Goal: Task Accomplishment & Management: Manage account settings

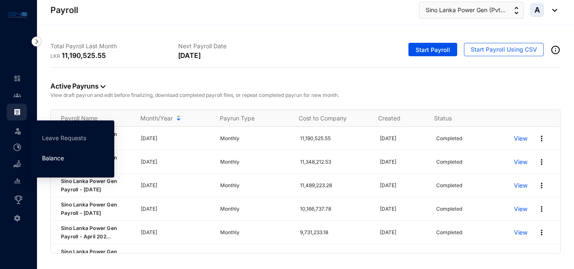
click at [49, 156] on link "Balance" at bounding box center [53, 158] width 22 height 7
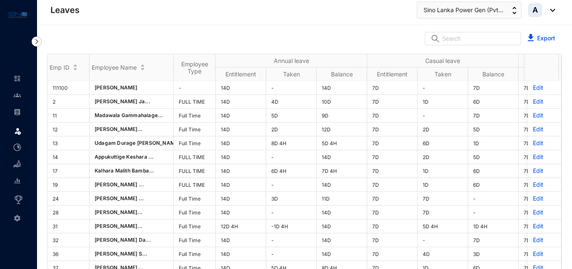
click at [564, 158] on div "Emp ID Employee Name Employee Type Annual leave Casual leave Sick leave Lieu le…" at bounding box center [304, 172] width 535 height 240
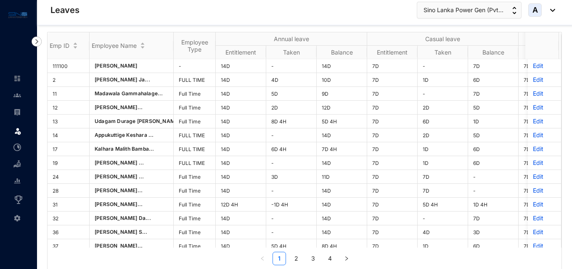
scroll to position [12, 0]
click at [293, 259] on link "2" at bounding box center [296, 258] width 13 height 13
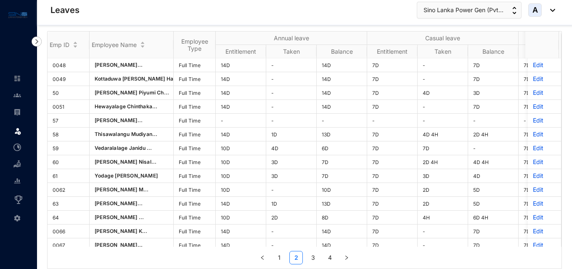
click at [565, 70] on div "Emp ID Employee Name Employee Type Annual leave Casual leave Sick leave Lieu le…" at bounding box center [304, 149] width 535 height 240
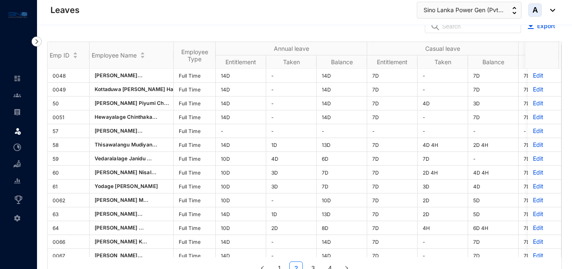
scroll to position [0, 0]
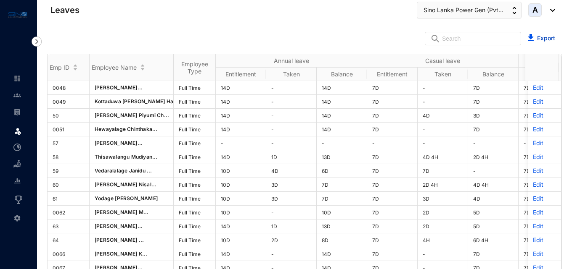
click at [543, 35] on link "Export" at bounding box center [546, 37] width 18 height 7
click at [564, 177] on div "Emp ID Employee Name Employee Type Annual leave Casual leave Sick leave Lieu le…" at bounding box center [304, 172] width 535 height 240
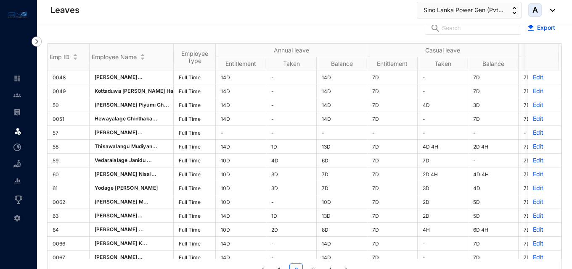
scroll to position [12, 0]
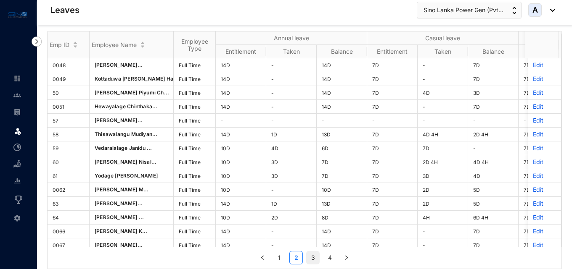
click at [312, 256] on link "3" at bounding box center [312, 258] width 13 height 13
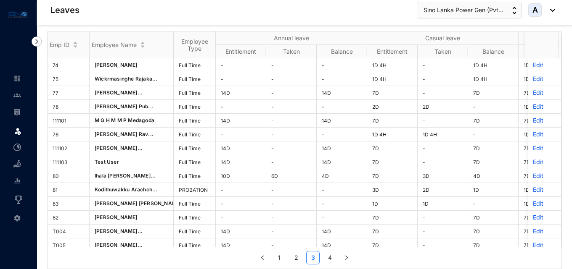
click at [563, 156] on div "Emp ID Employee Name Employee Type Annual leave Casual leave Sick leave Lieu le…" at bounding box center [304, 149] width 535 height 240
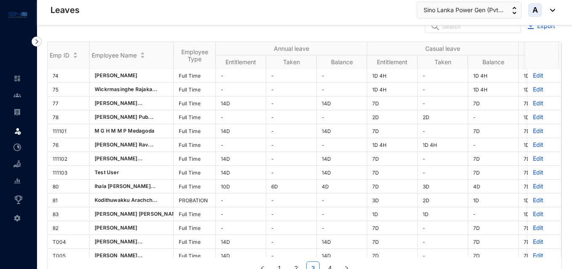
scroll to position [0, 0]
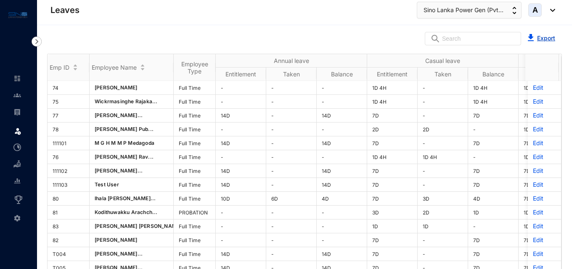
click at [541, 38] on link "Export" at bounding box center [546, 37] width 18 height 7
click at [564, 150] on div "Emp ID Employee Name Employee Type Annual leave Casual leave Sick leave Lieu le…" at bounding box center [304, 172] width 535 height 240
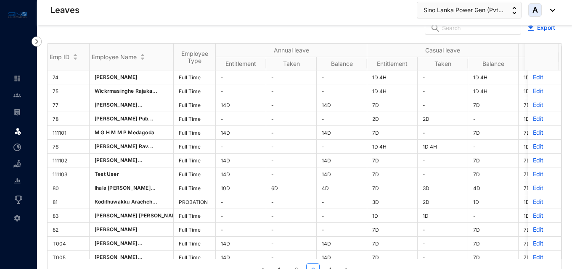
scroll to position [12, 0]
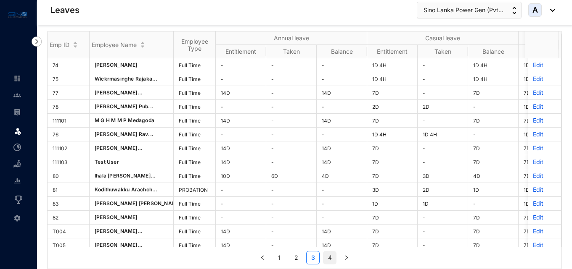
click at [328, 258] on link "4" at bounding box center [329, 258] width 13 height 13
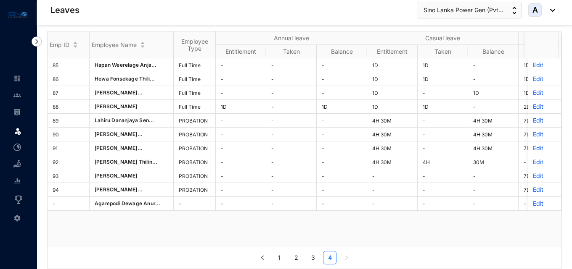
click at [565, 74] on div "Emp ID Employee Name Employee Type Annual leave Casual leave Sick leave Lieu le…" at bounding box center [304, 149] width 535 height 240
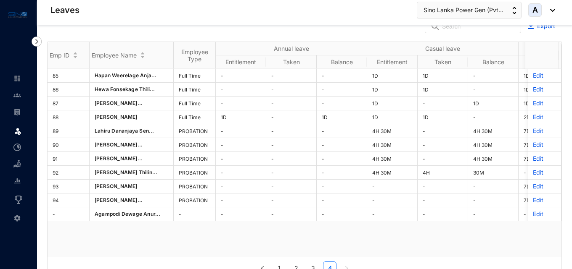
scroll to position [0, 0]
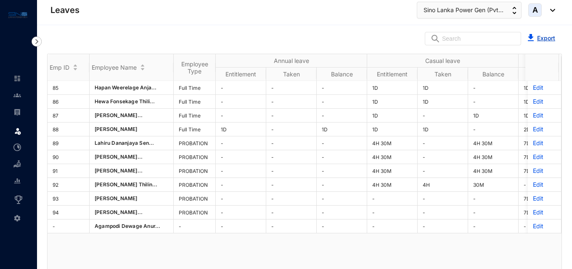
click at [544, 37] on link "Export" at bounding box center [546, 37] width 18 height 7
click at [563, 174] on div "Emp ID Employee Name Employee Type Annual leave Casual leave Sick leave Lieu le…" at bounding box center [304, 172] width 535 height 240
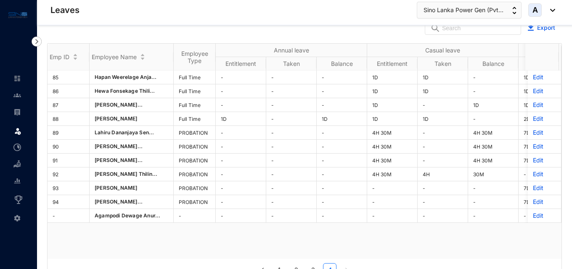
scroll to position [12, 0]
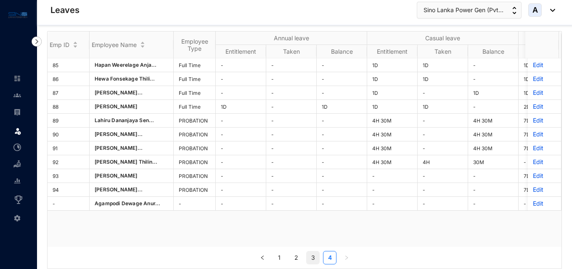
click at [313, 256] on link "3" at bounding box center [312, 258] width 13 height 13
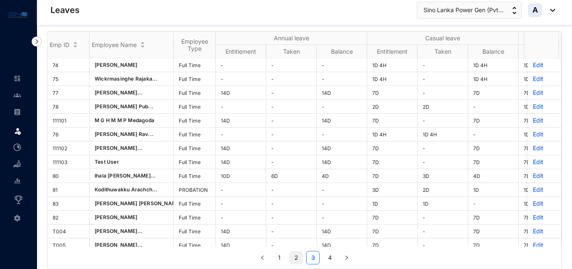
click at [293, 256] on link "2" at bounding box center [296, 258] width 13 height 13
